Goal: Information Seeking & Learning: Learn about a topic

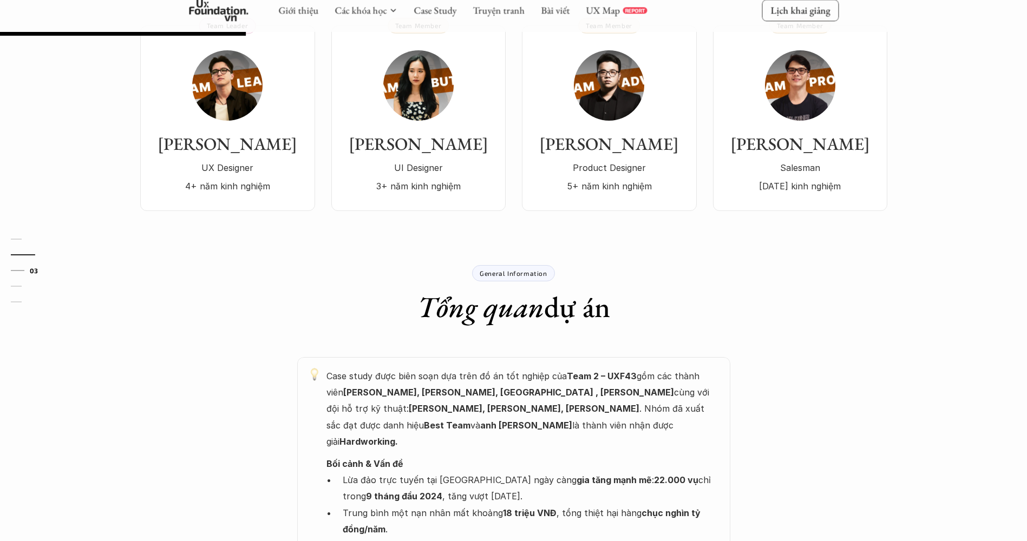
scroll to position [433, 0]
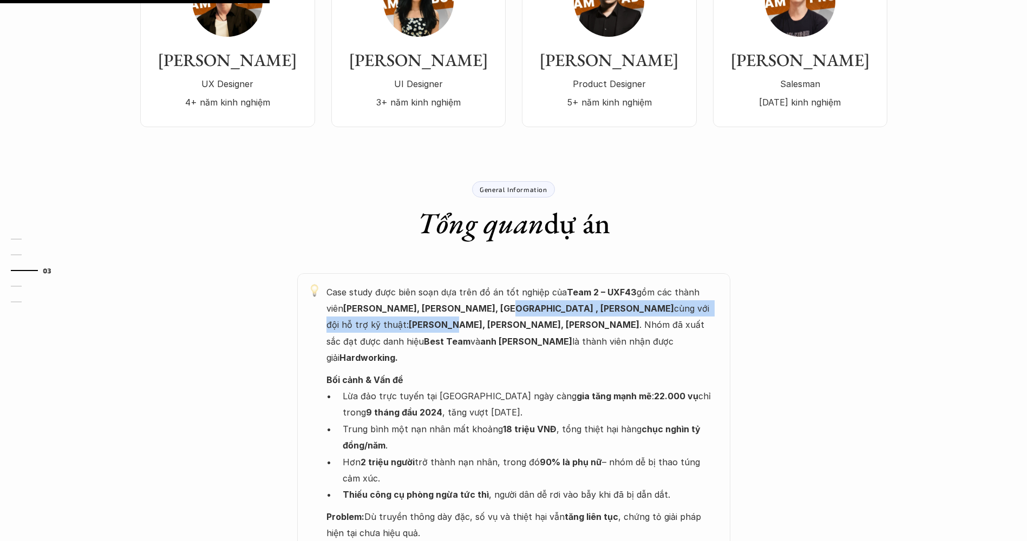
drag, startPoint x: 474, startPoint y: 277, endPoint x: 656, endPoint y: 280, distance: 182.9
click at [656, 284] on p "Case study được biên soạn dựa trên đồ án tốt nghiệp của Team 2 – UXF43 gồm các …" at bounding box center [522, 325] width 393 height 82
drag, startPoint x: 656, startPoint y: 280, endPoint x: 598, endPoint y: 280, distance: 58.4
click at [598, 284] on p "Case study được biên soạn dựa trên đồ án tốt nghiệp của Team 2 – UXF43 gồm các …" at bounding box center [522, 325] width 393 height 82
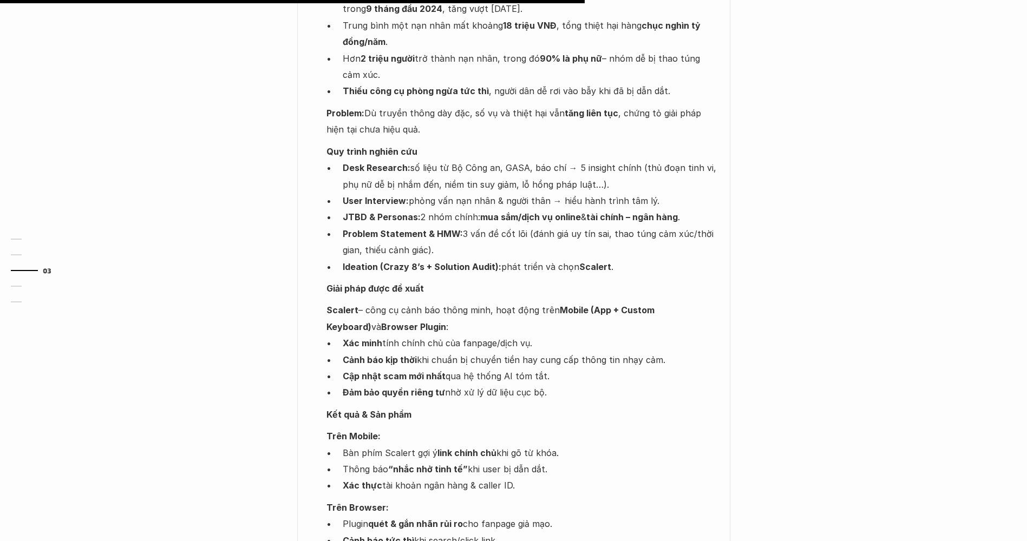
scroll to position [974, 0]
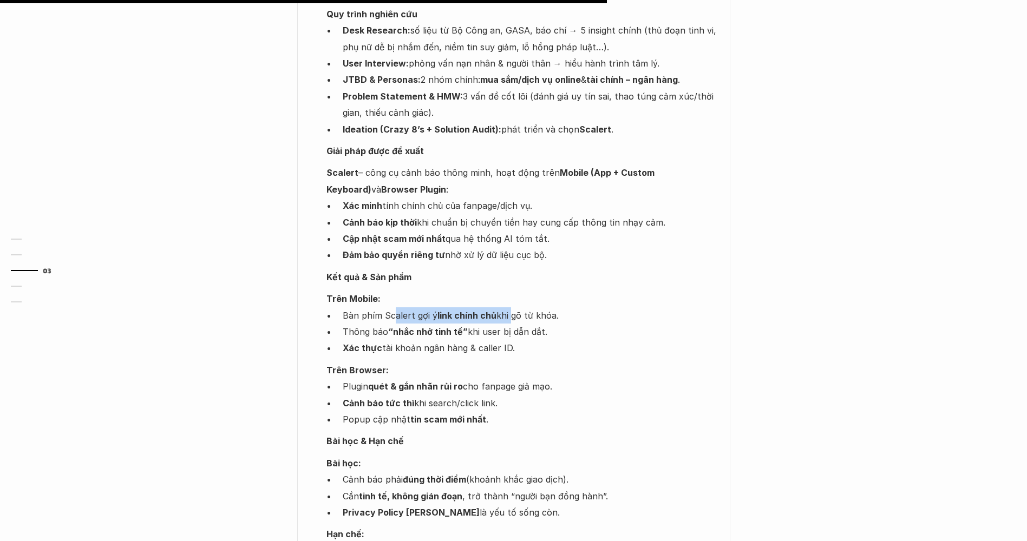
drag, startPoint x: 396, startPoint y: 265, endPoint x: 510, endPoint y: 265, distance: 114.7
click at [510, 307] on p "Bàn phím Scalert gợi ý link chính chủ khi gõ từ khóa." at bounding box center [531, 315] width 377 height 16
drag, startPoint x: 427, startPoint y: 273, endPoint x: 505, endPoint y: 276, distance: 78.0
click at [505, 324] on p "Thông báo “nhắc nhở tinh tế” khi user bị dẫn dắt." at bounding box center [531, 332] width 377 height 16
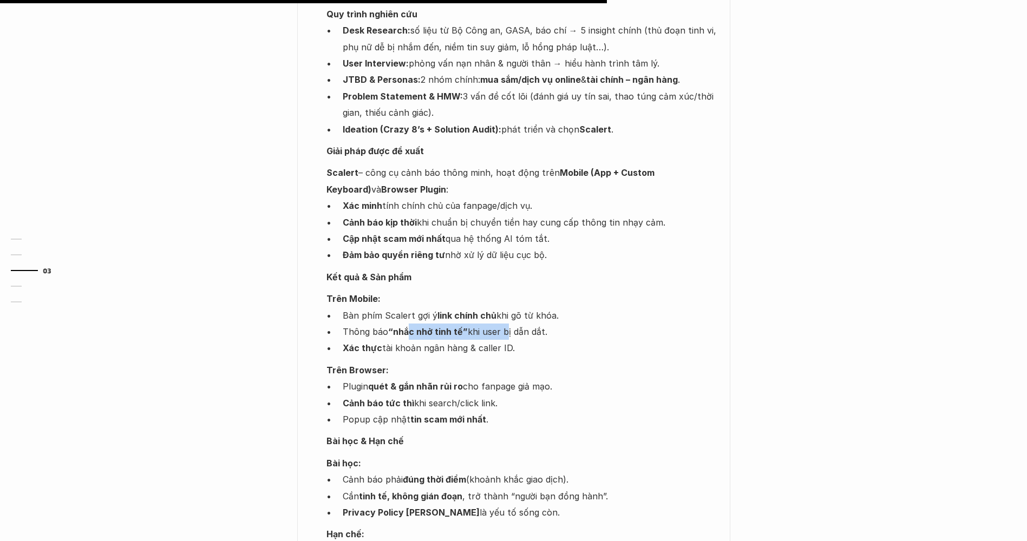
click at [505, 324] on p "Thông báo “nhắc nhở tinh tế” khi user bị dẫn dắt." at bounding box center [531, 332] width 377 height 16
drag, startPoint x: 380, startPoint y: 281, endPoint x: 531, endPoint y: 287, distance: 151.1
click at [531, 324] on p "Thông báo “nhắc nhở tinh tế” khi user bị dẫn dắt." at bounding box center [531, 332] width 377 height 16
drag, startPoint x: 531, startPoint y: 287, endPoint x: 489, endPoint y: 290, distance: 42.3
click at [531, 324] on p "Thông báo “nhắc nhở tinh tế” khi user bị dẫn dắt." at bounding box center [531, 332] width 377 height 16
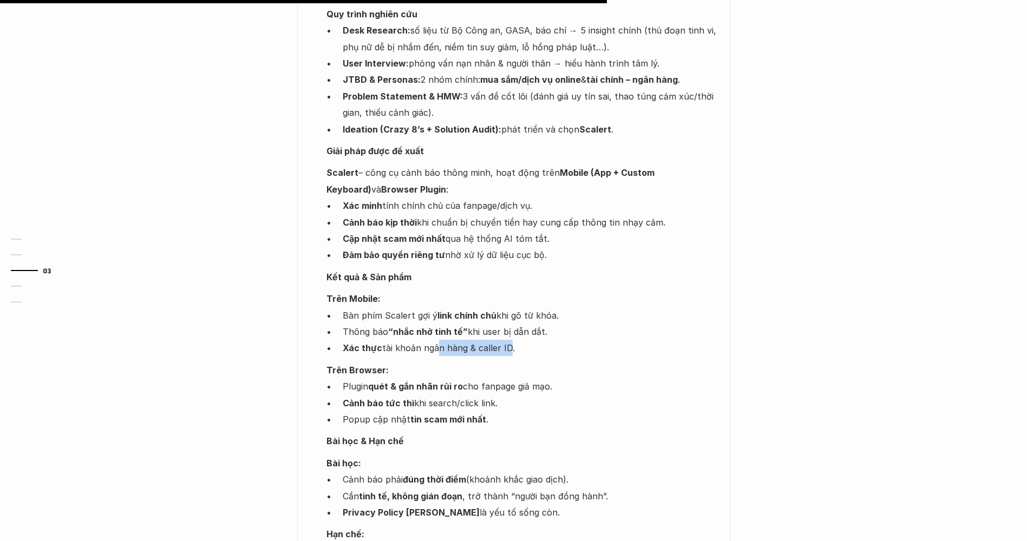
drag, startPoint x: 434, startPoint y: 291, endPoint x: 516, endPoint y: 294, distance: 82.3
click at [516, 340] on p "Xác thực tài khoản ngân hàng & caller ID." at bounding box center [531, 348] width 377 height 16
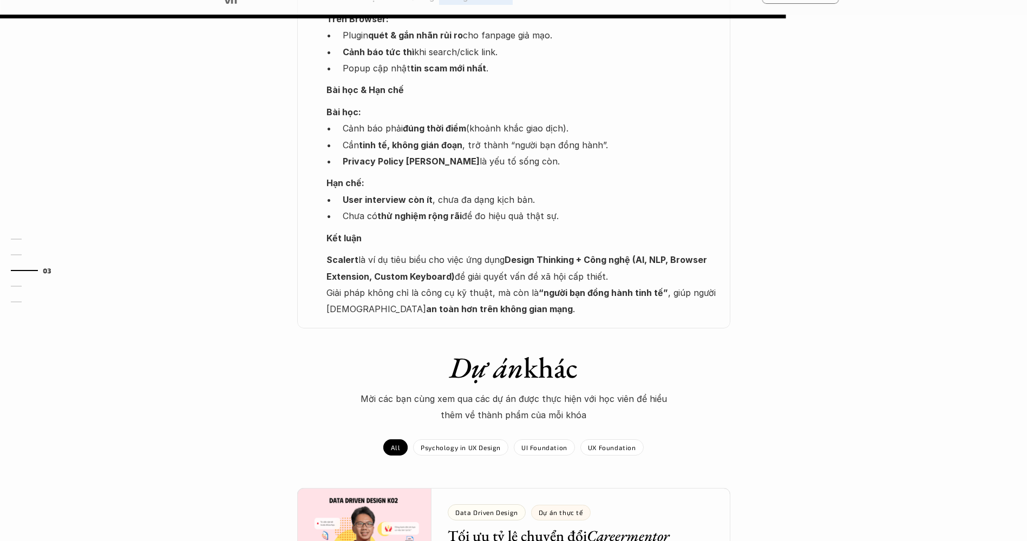
scroll to position [1245, 0]
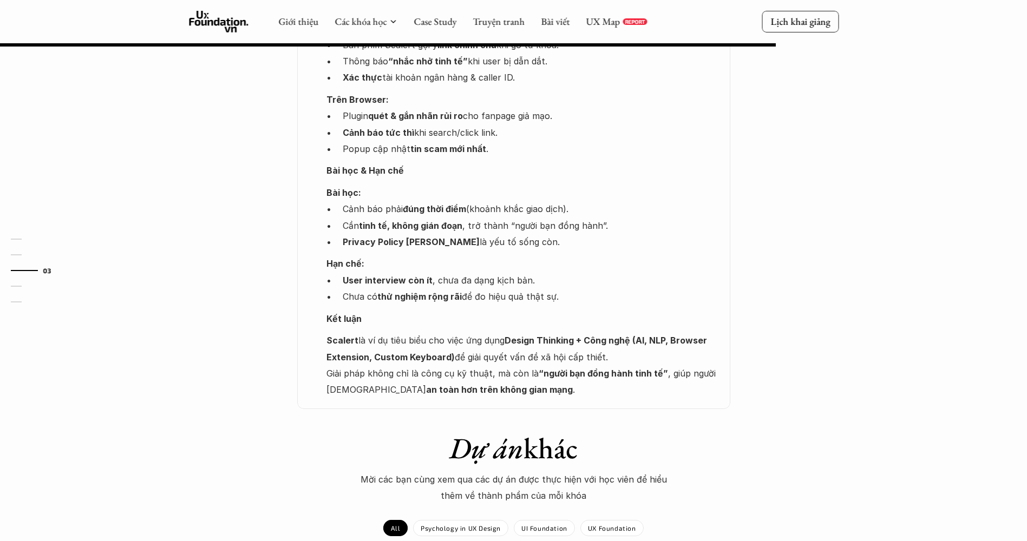
click at [554, 332] on p "Scalert là ví dụ tiêu biểu cho việc ứng dụng Design Thinking + Công nghệ (AI, N…" at bounding box center [522, 365] width 393 height 66
drag, startPoint x: 478, startPoint y: 300, endPoint x: 600, endPoint y: 311, distance: 121.7
click at [600, 332] on p "Scalert là ví dụ tiêu biểu cho việc ứng dụng Design Thinking + Công nghệ (AI, N…" at bounding box center [522, 365] width 393 height 66
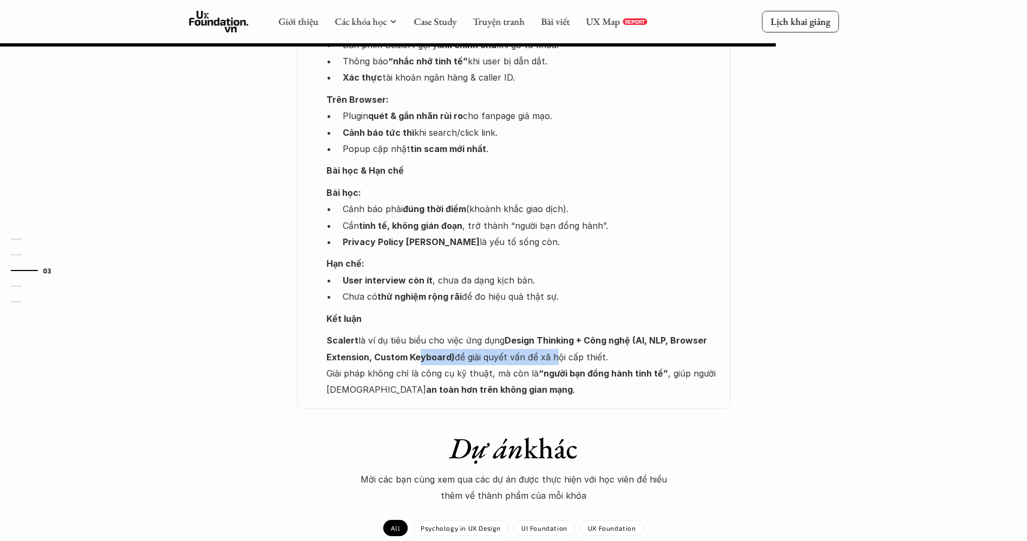
drag, startPoint x: 419, startPoint y: 305, endPoint x: 555, endPoint y: 305, distance: 135.3
click at [555, 332] on p "Scalert là ví dụ tiêu biểu cho việc ứng dụng Design Thinking + Công nghệ (AI, N…" at bounding box center [522, 365] width 393 height 66
drag, startPoint x: 385, startPoint y: 290, endPoint x: 460, endPoint y: 291, distance: 75.2
click at [460, 332] on p "Scalert là ví dụ tiêu biểu cho việc ứng dụng Design Thinking + Công nghệ (AI, N…" at bounding box center [522, 365] width 393 height 66
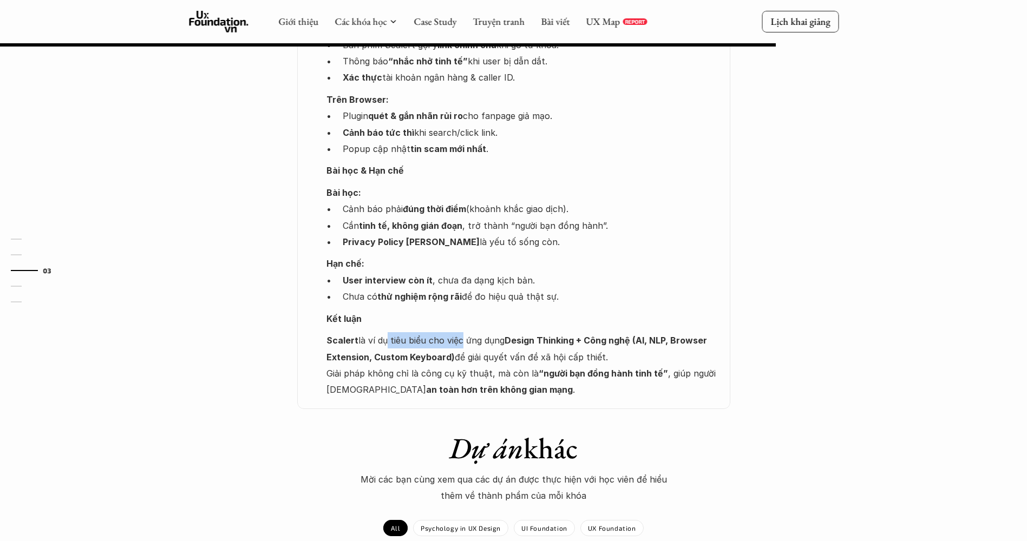
click at [460, 332] on p "Scalert là ví dụ tiêu biểu cho việc ứng dụng Design Thinking + Công nghệ (AI, N…" at bounding box center [522, 365] width 393 height 66
drag, startPoint x: 461, startPoint y: 303, endPoint x: 582, endPoint y: 300, distance: 121.8
click at [582, 332] on p "Scalert là ví dụ tiêu biểu cho việc ứng dụng Design Thinking + Công nghệ (AI, N…" at bounding box center [522, 365] width 393 height 66
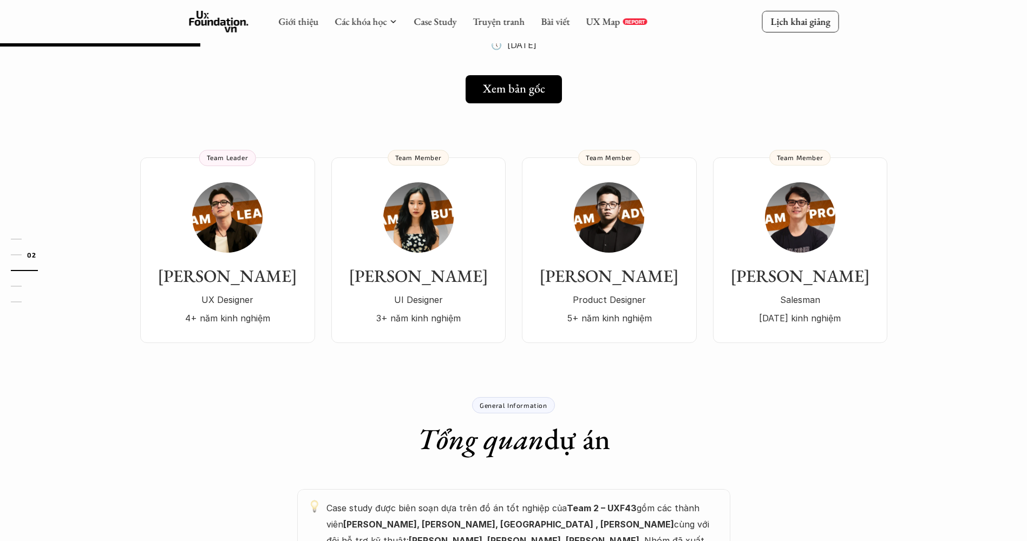
scroll to position [216, 0]
click at [245, 218] on div "Đường Đức UX Designer 4+ năm kinh nghiệm" at bounding box center [227, 255] width 153 height 144
click at [325, 167] on div "Đường Đức UX Designer 4+ năm kinh nghiệm Team Leader Hồng Ý UI Designer 3+ năm …" at bounding box center [322, 251] width 365 height 186
click at [397, 183] on img at bounding box center [418, 218] width 70 height 70
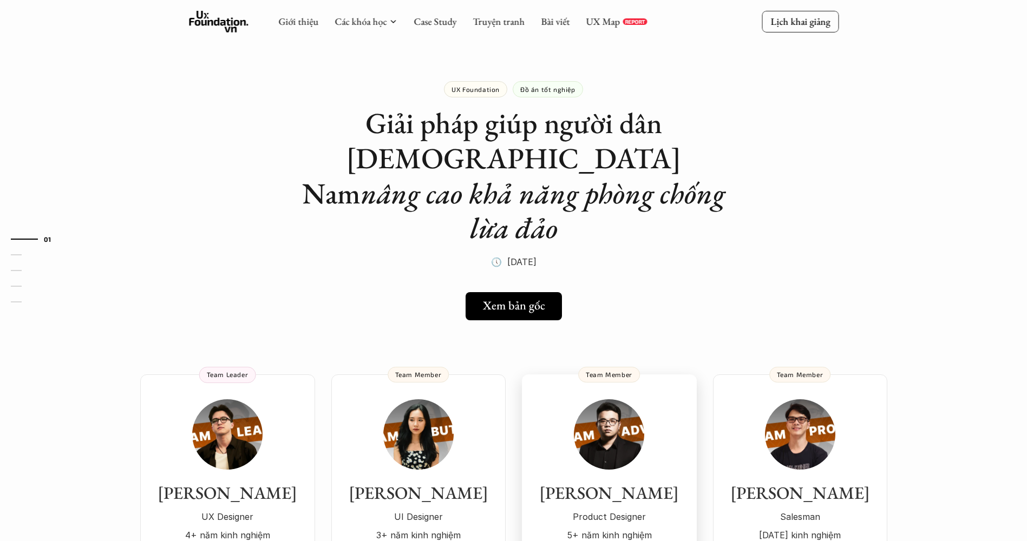
click at [597, 399] on img at bounding box center [609, 434] width 70 height 70
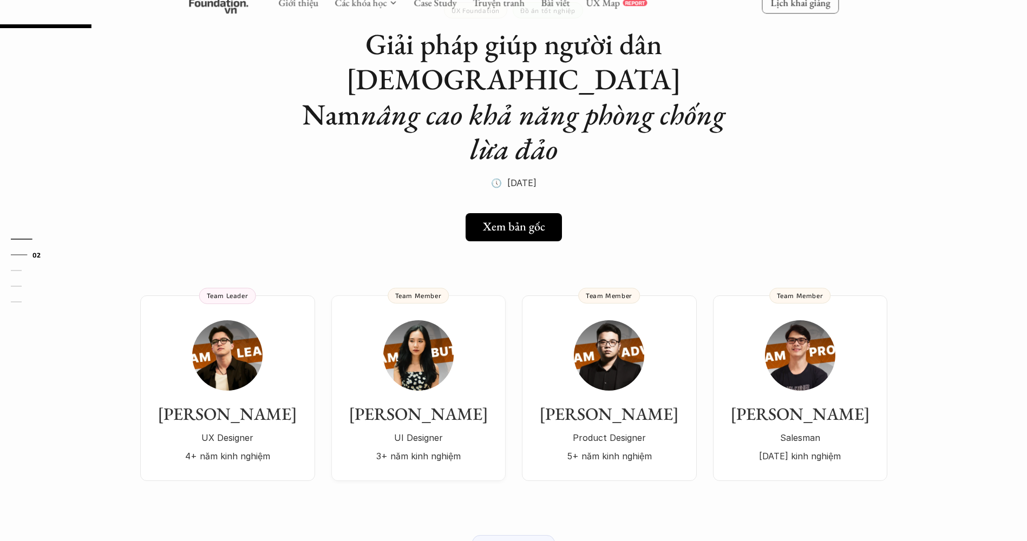
scroll to position [162, 0]
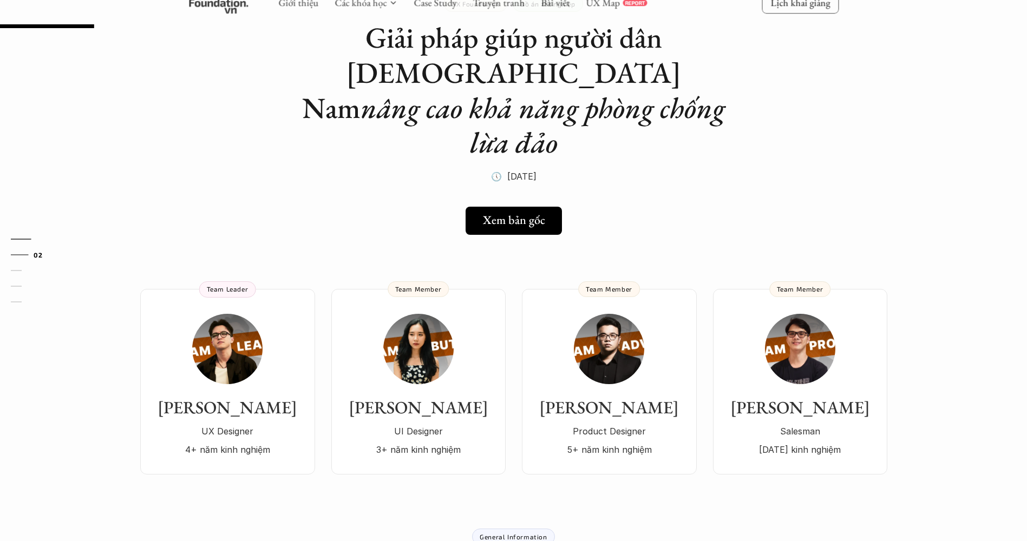
scroll to position [162, 0]
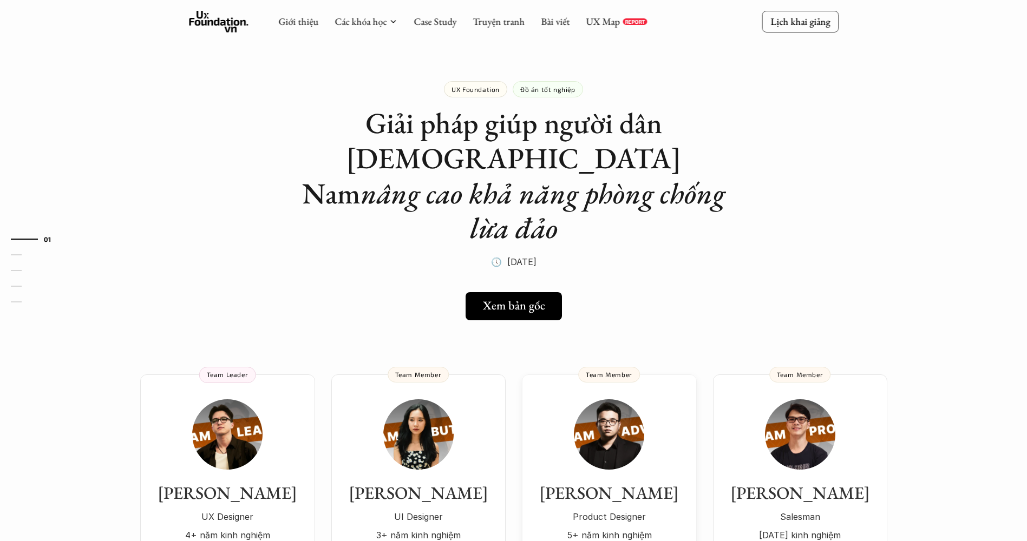
click at [595, 399] on img at bounding box center [609, 434] width 70 height 70
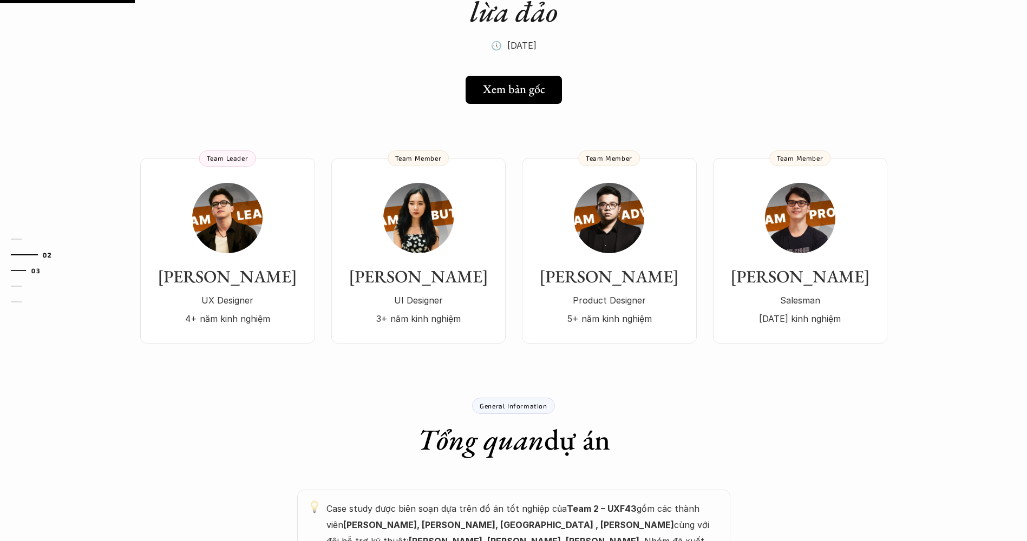
drag, startPoint x: 18, startPoint y: 272, endPoint x: 18, endPoint y: 279, distance: 6.5
click at [18, 272] on link "03" at bounding box center [36, 270] width 51 height 13
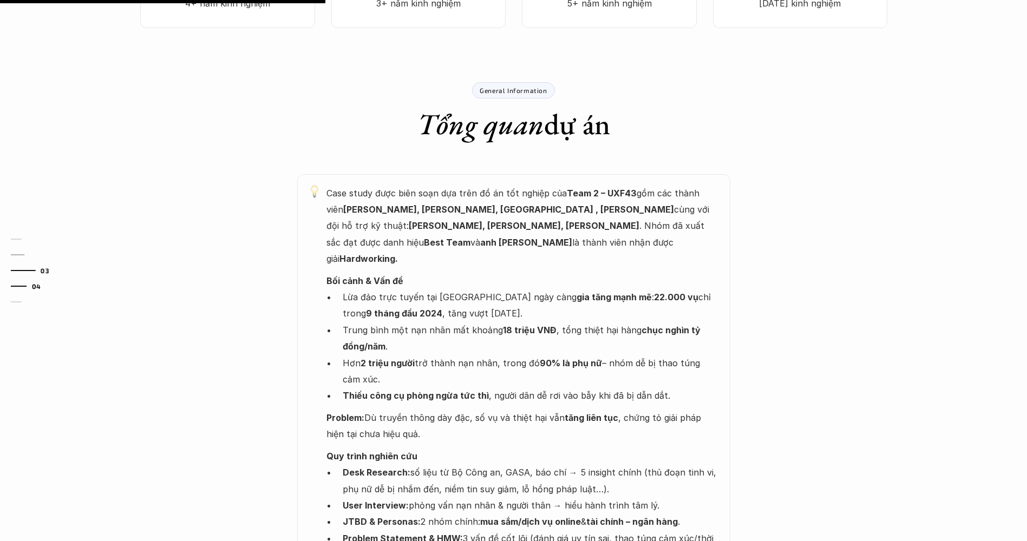
click at [18, 286] on div at bounding box center [19, 286] width 16 height 1
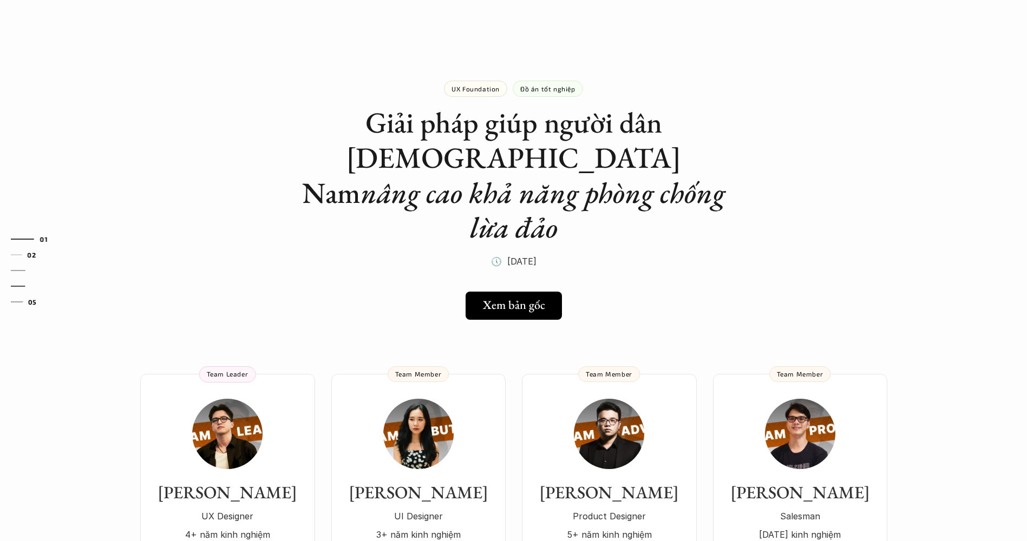
click at [17, 303] on link "05" at bounding box center [36, 301] width 51 height 13
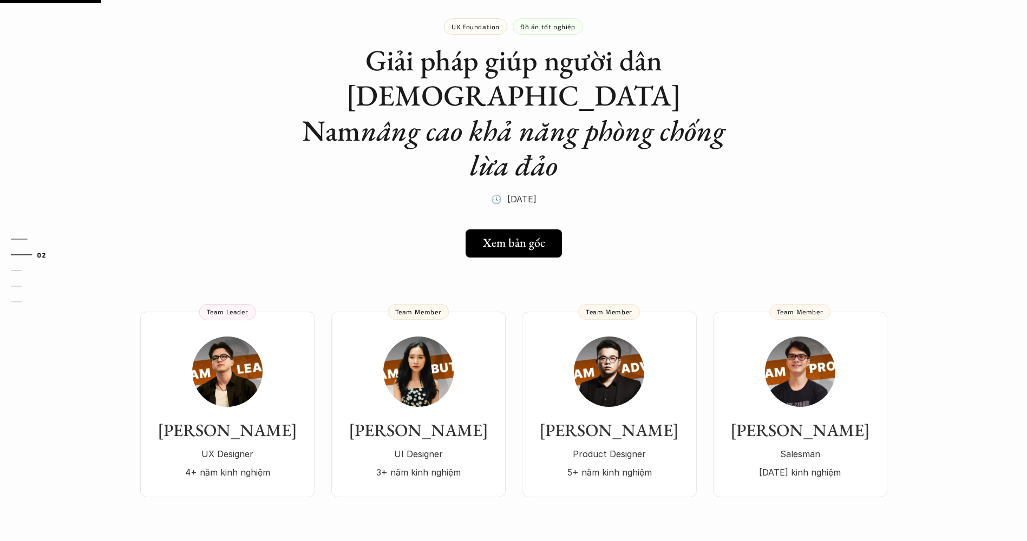
scroll to position [162, 0]
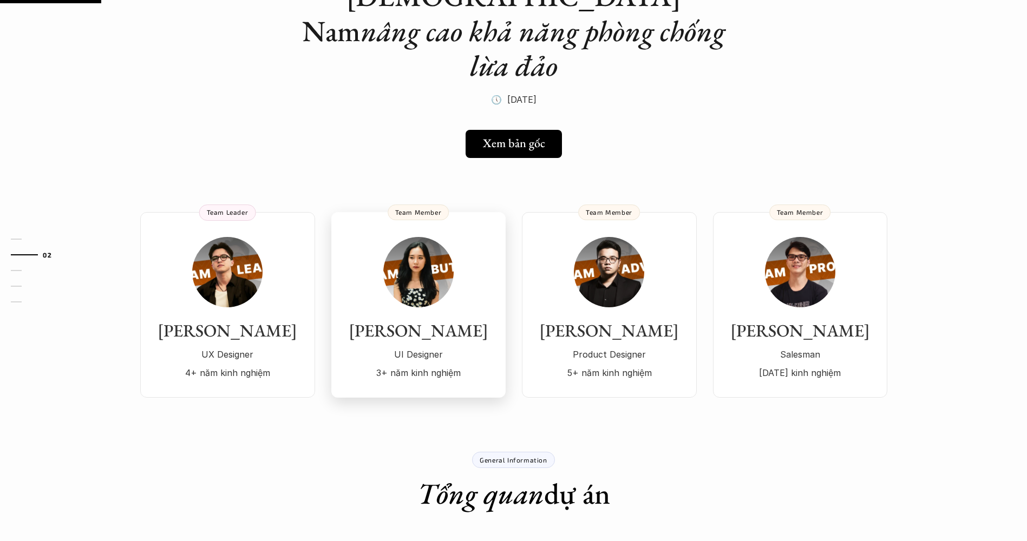
click at [412, 237] on img at bounding box center [418, 272] width 70 height 70
